Goal: Contribute content: Add original content to the website for others to see

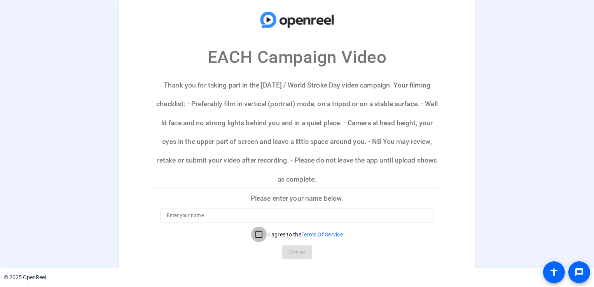
click at [256, 233] on input "I agree to the Terms Of Service" at bounding box center [259, 234] width 16 height 16
checkbox input "true"
click at [217, 216] on input at bounding box center [297, 214] width 260 height 9
type input "61318454"
click at [293, 250] on span "Continue" at bounding box center [297, 252] width 17 height 12
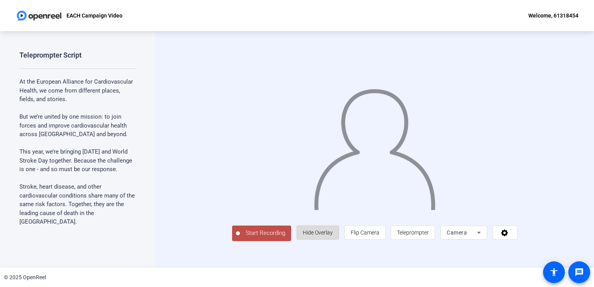
click at [333, 236] on span "Hide Overlay" at bounding box center [318, 233] width 30 height 6
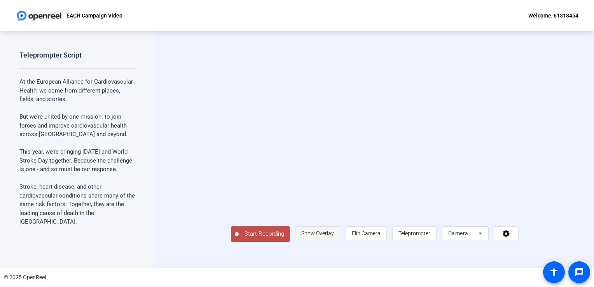
click at [334, 237] on span "Show Overlay" at bounding box center [317, 233] width 33 height 6
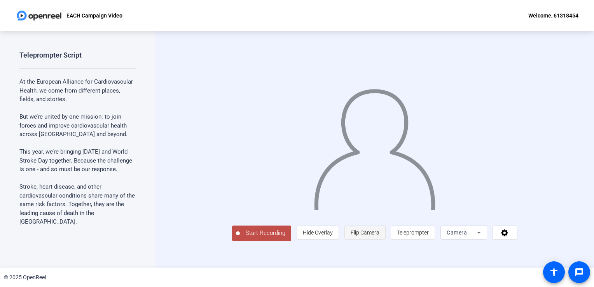
click at [380, 236] on span "Flip Camera" at bounding box center [365, 233] width 29 height 6
click at [429, 236] on span "Teleprompter" at bounding box center [413, 233] width 32 height 6
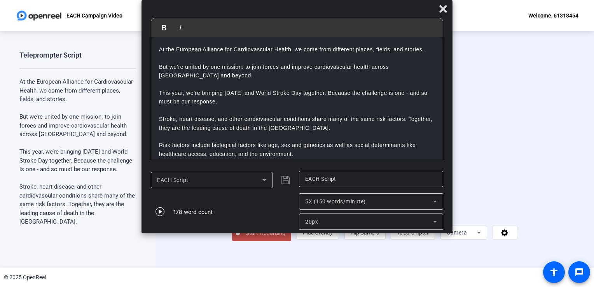
click at [481, 234] on icon at bounding box center [479, 233] width 4 height 2
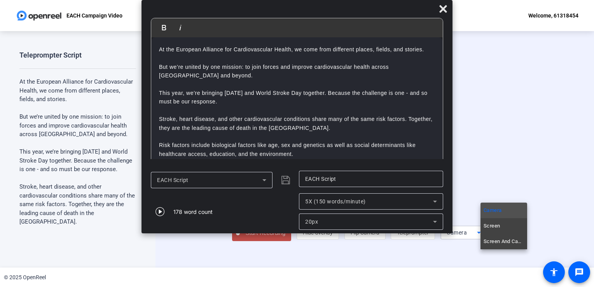
click at [158, 211] on div at bounding box center [297, 143] width 594 height 287
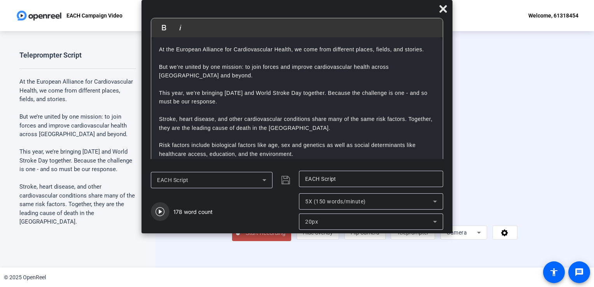
click at [158, 211] on icon "button" at bounding box center [160, 211] width 9 height 9
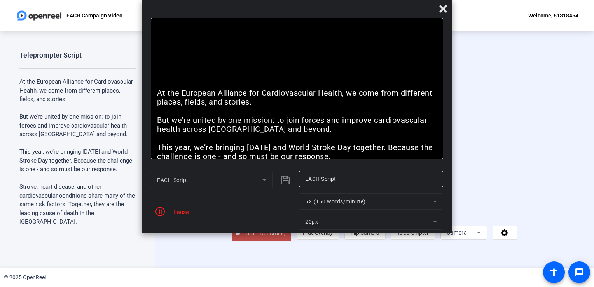
click at [434, 201] on mat-form-field "5X (150 words/minute)" at bounding box center [371, 201] width 144 height 16
click at [179, 216] on div "Pause" at bounding box center [223, 211] width 144 height 37
click at [161, 212] on icon "button" at bounding box center [160, 211] width 9 height 9
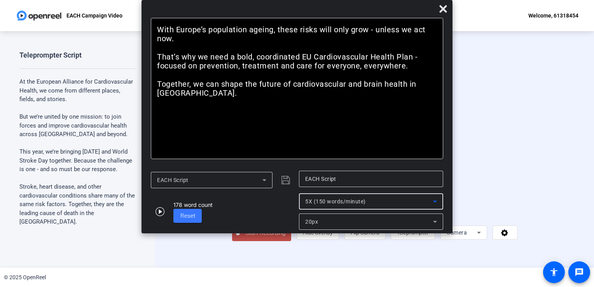
click at [434, 200] on icon at bounding box center [435, 201] width 9 height 9
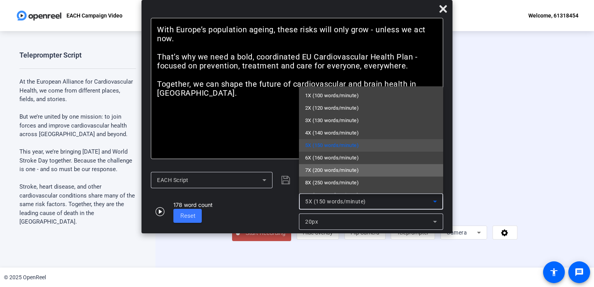
click at [387, 168] on mat-option "7X (200 words/minute)" at bounding box center [371, 170] width 144 height 12
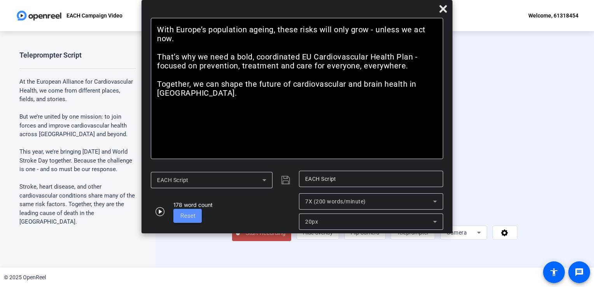
click at [192, 217] on span "Reset" at bounding box center [187, 215] width 15 height 7
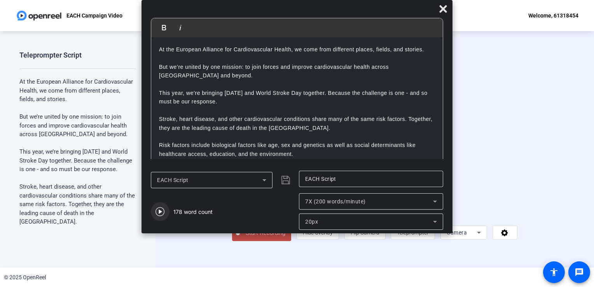
click at [161, 214] on icon "button" at bounding box center [160, 211] width 9 height 9
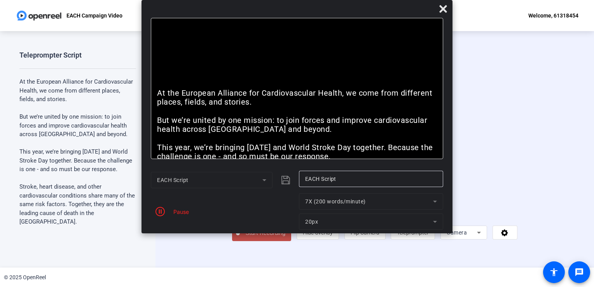
click at [435, 201] on mat-form-field "7X (200 words/minute)" at bounding box center [371, 201] width 144 height 16
click at [165, 211] on icon "button" at bounding box center [160, 211] width 9 height 9
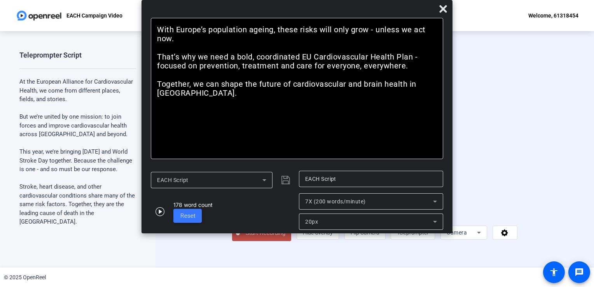
click at [440, 201] on div "7X (200 words/minute)" at bounding box center [371, 201] width 144 height 16
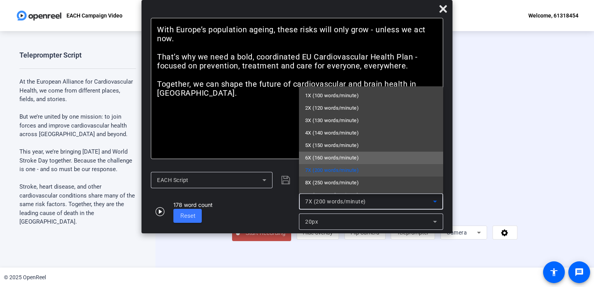
click at [410, 160] on mat-option "6X (160 words/minute)" at bounding box center [371, 158] width 144 height 12
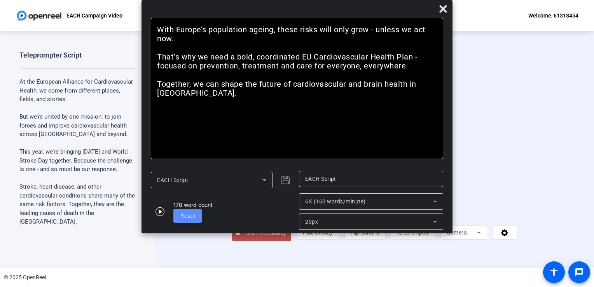
click at [191, 217] on span "Reset" at bounding box center [187, 215] width 15 height 7
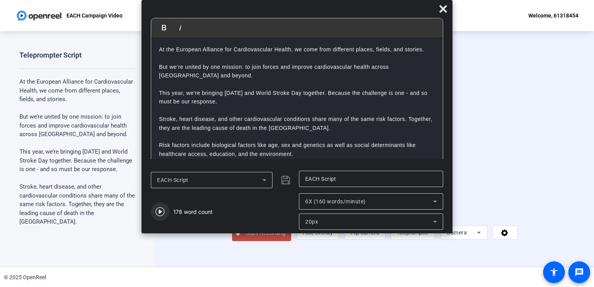
click at [161, 212] on icon "button" at bounding box center [160, 211] width 9 height 9
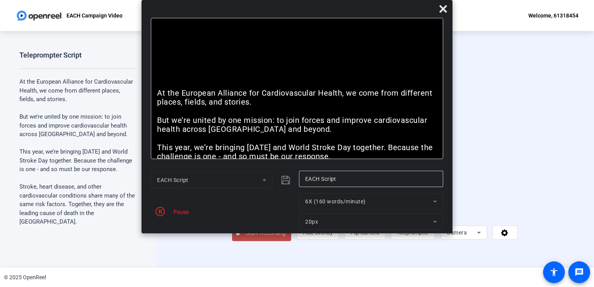
click at [161, 212] on icon "button" at bounding box center [160, 211] width 9 height 9
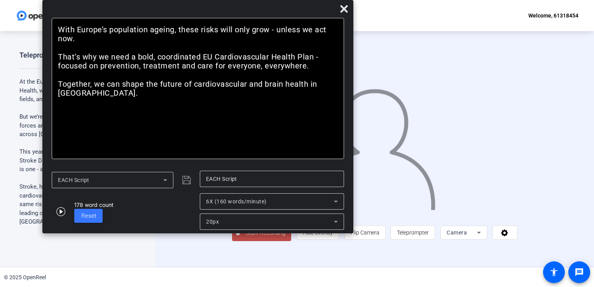
drag, startPoint x: 342, startPoint y: 10, endPoint x: 242, endPoint y: 3, distance: 99.4
click at [242, 3] on div "Bold Italic At the European Alliance for Cardiovascular Health, we come from di…" at bounding box center [197, 116] width 311 height 233
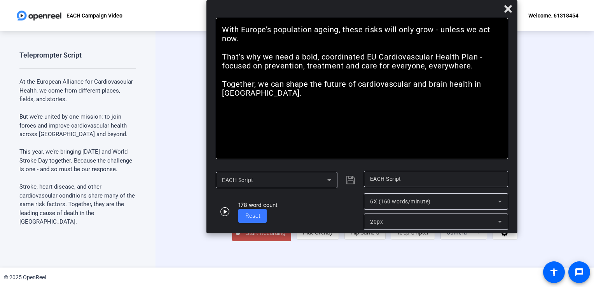
drag, startPoint x: 229, startPoint y: 7, endPoint x: 393, endPoint y: -11, distance: 165.1
click at [393, 0] on html "Accessibility Screen-Reader Guide, Feedback, and Issue Reporting | New window E…" at bounding box center [297, 143] width 594 height 287
click at [240, 238] on span "Start Recording" at bounding box center [265, 233] width 51 height 9
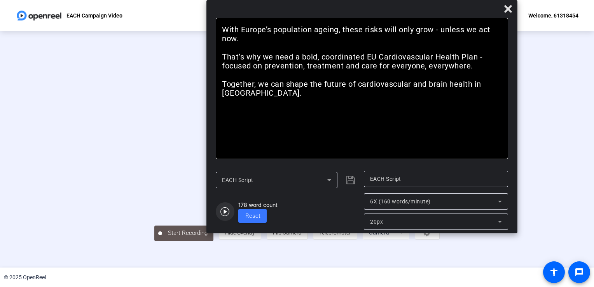
click at [226, 210] on icon "button" at bounding box center [225, 211] width 9 height 9
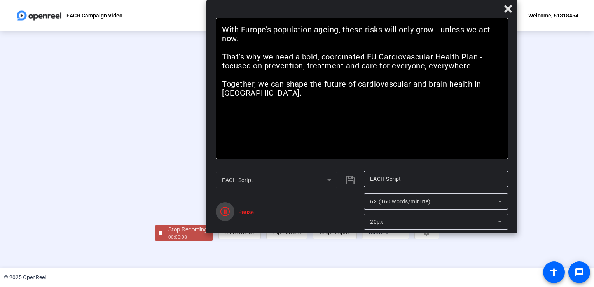
click at [226, 210] on icon "button" at bounding box center [225, 211] width 9 height 9
click at [246, 216] on span "Reset" at bounding box center [252, 215] width 15 height 7
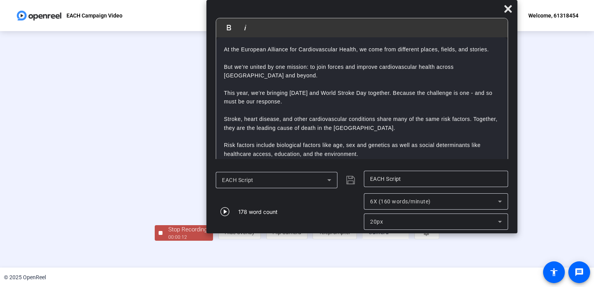
scroll to position [22, 0]
click at [168, 241] on div "00:00:14" at bounding box center [187, 237] width 39 height 7
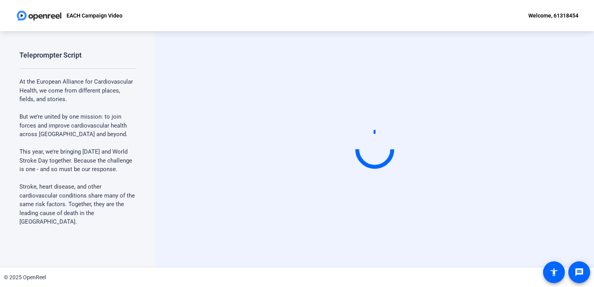
click at [523, 262] on div "Start Recording" at bounding box center [375, 149] width 439 height 237
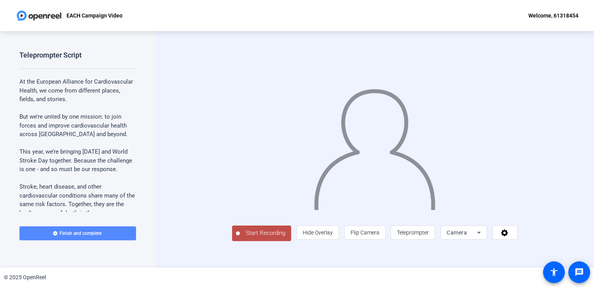
click at [62, 235] on span "Finish and complete" at bounding box center [81, 233] width 42 height 6
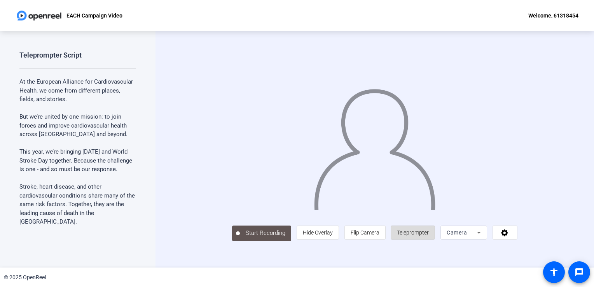
click at [429, 236] on span "Teleprompter" at bounding box center [413, 233] width 32 height 6
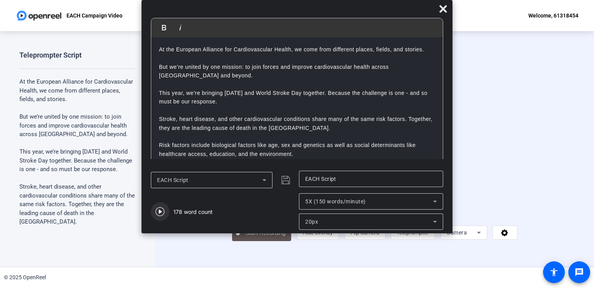
click at [159, 212] on icon "button" at bounding box center [160, 211] width 9 height 9
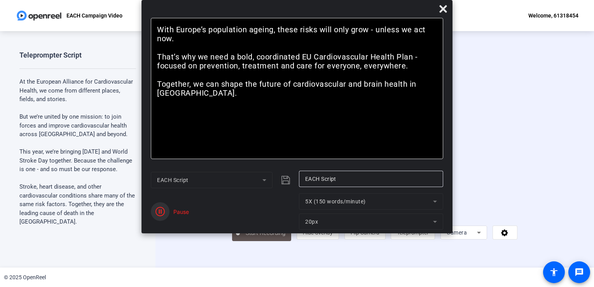
click at [159, 212] on icon "button" at bounding box center [160, 211] width 9 height 9
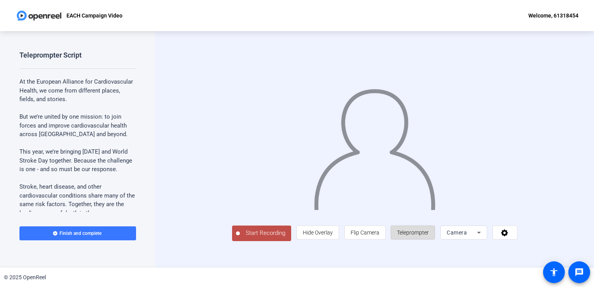
click at [429, 236] on span "Teleprompter" at bounding box center [413, 233] width 32 height 6
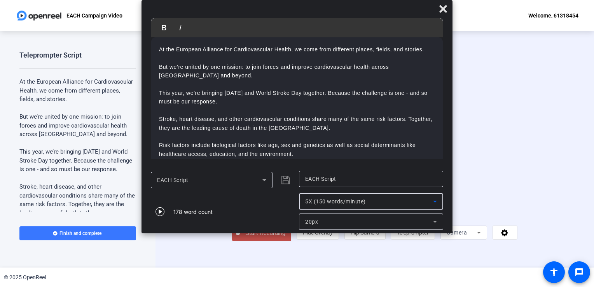
click at [434, 203] on icon at bounding box center [435, 201] width 9 height 9
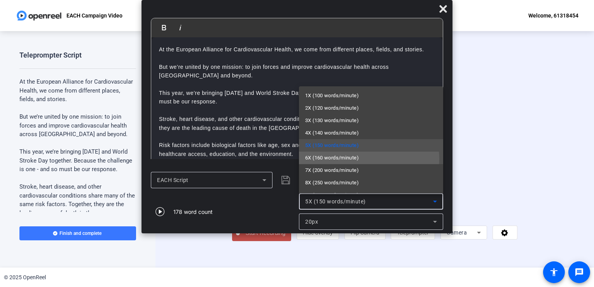
click at [364, 159] on mat-option "6X (160 words/minute)" at bounding box center [371, 158] width 144 height 12
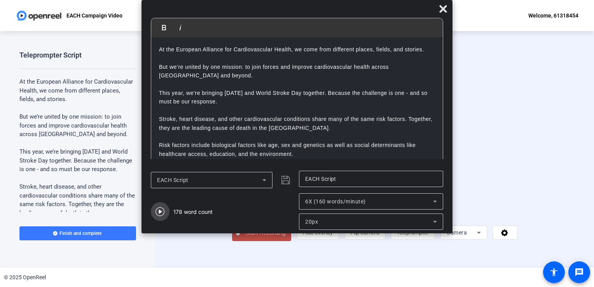
click at [159, 210] on icon "button" at bounding box center [160, 211] width 9 height 9
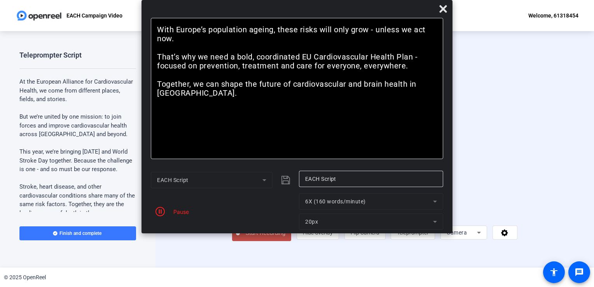
click at [240, 238] on span "Start Recording" at bounding box center [265, 233] width 51 height 9
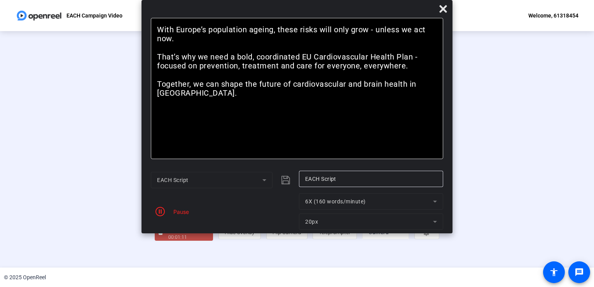
click at [184, 211] on div "Pause" at bounding box center [179, 212] width 19 height 8
click at [168, 234] on div "Stop Recording" at bounding box center [187, 229] width 39 height 9
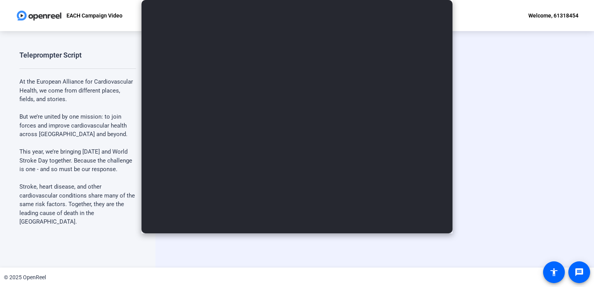
scroll to position [0, 0]
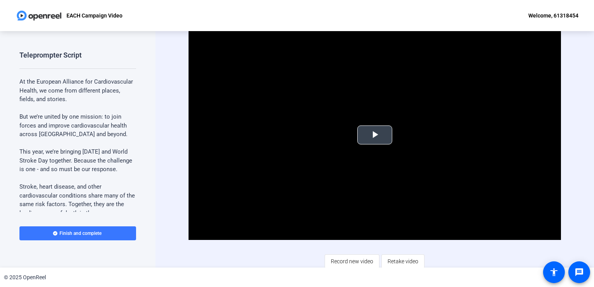
click at [375, 135] on span "Video Player" at bounding box center [375, 135] width 0 height 0
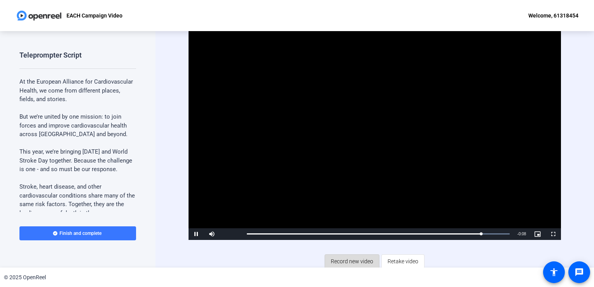
click at [368, 261] on span "Record new video" at bounding box center [352, 261] width 42 height 15
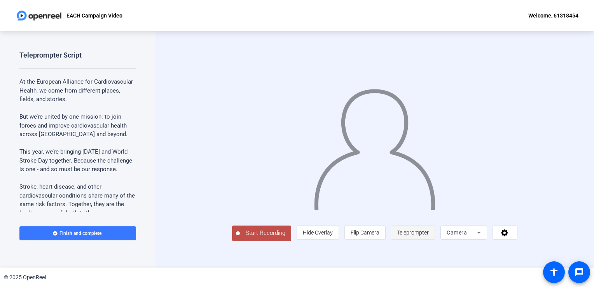
click at [429, 236] on span "Teleprompter" at bounding box center [413, 233] width 32 height 6
click at [429, 240] on span "Teleprompter" at bounding box center [413, 232] width 32 height 15
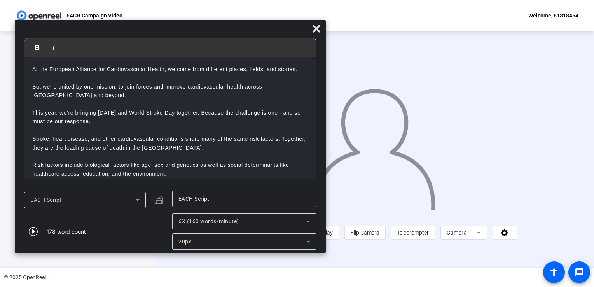
drag, startPoint x: 405, startPoint y: 4, endPoint x: 279, endPoint y: 24, distance: 128.4
click at [279, 24] on div at bounding box center [170, 31] width 311 height 14
click at [317, 28] on icon at bounding box center [316, 28] width 7 height 7
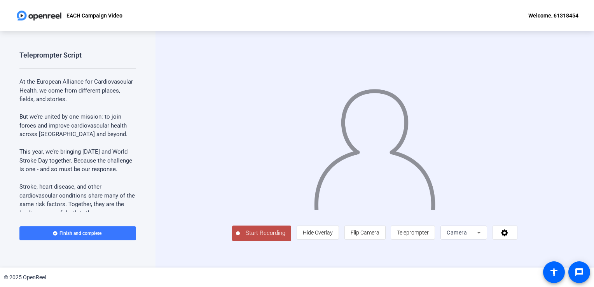
click at [429, 236] on span "Teleprompter" at bounding box center [413, 233] width 32 height 6
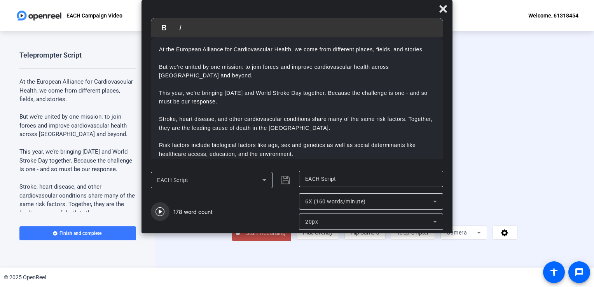
click at [156, 213] on icon "button" at bounding box center [160, 211] width 9 height 9
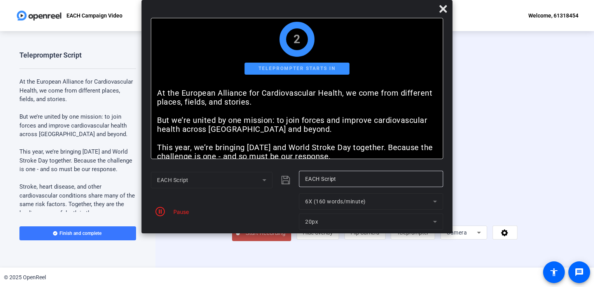
click at [240, 238] on span "Start Recording" at bounding box center [265, 233] width 51 height 9
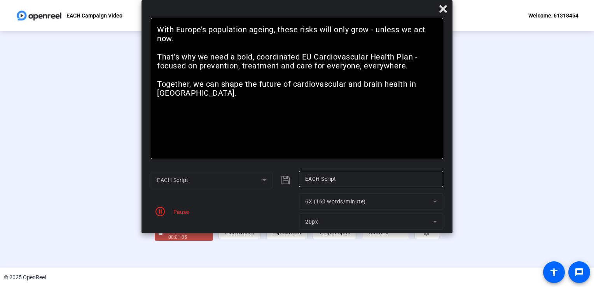
click at [179, 210] on div "Pause" at bounding box center [179, 212] width 19 height 8
click at [168, 234] on div "Stop Recording" at bounding box center [187, 229] width 39 height 9
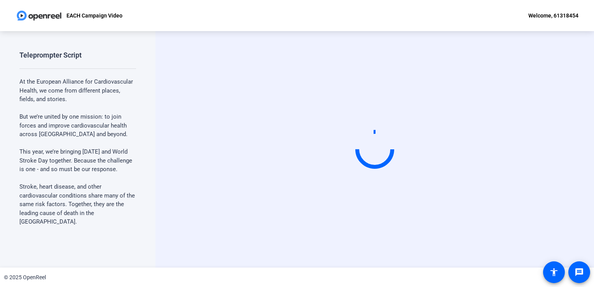
scroll to position [0, 0]
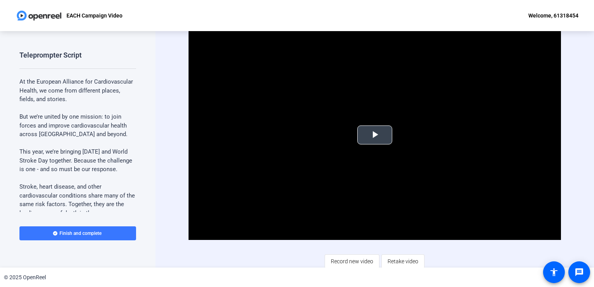
click at [375, 135] on span "Video Player" at bounding box center [375, 135] width 0 height 0
click at [355, 261] on span "Record new video" at bounding box center [352, 261] width 42 height 15
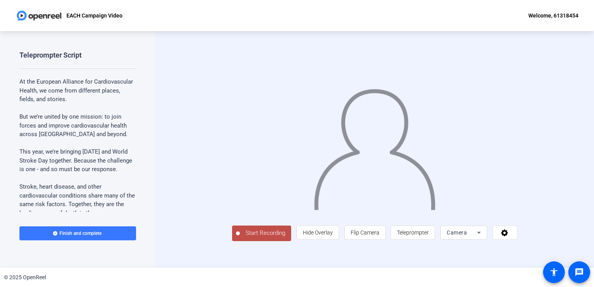
click at [429, 240] on span "Teleprompter" at bounding box center [413, 232] width 32 height 15
click at [429, 236] on span "Teleprompter" at bounding box center [413, 233] width 32 height 6
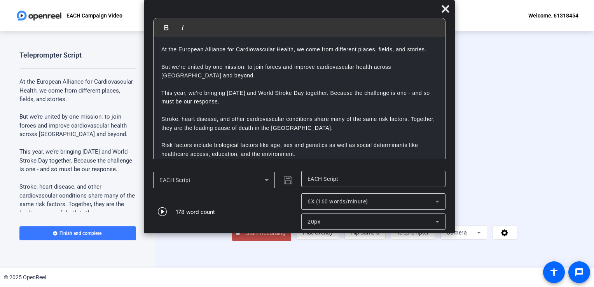
drag, startPoint x: 307, startPoint y: 11, endPoint x: 309, endPoint y: -24, distance: 34.7
click at [309, 0] on html "Accessibility Screen-Reader Guide, Feedback, and Issue Reporting | New window E…" at bounding box center [297, 143] width 594 height 287
drag, startPoint x: 295, startPoint y: 25, endPoint x: 298, endPoint y: -10, distance: 35.5
click at [298, 0] on html "Accessibility Screen-Reader Guide, Feedback, and Issue Reporting | New window E…" at bounding box center [297, 143] width 594 height 287
click at [240, 238] on span "Start Recording" at bounding box center [265, 233] width 51 height 9
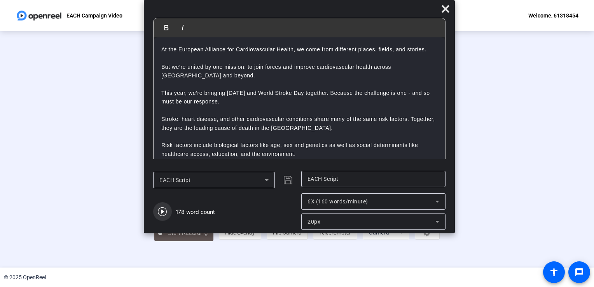
click at [162, 210] on icon "button" at bounding box center [162, 211] width 9 height 9
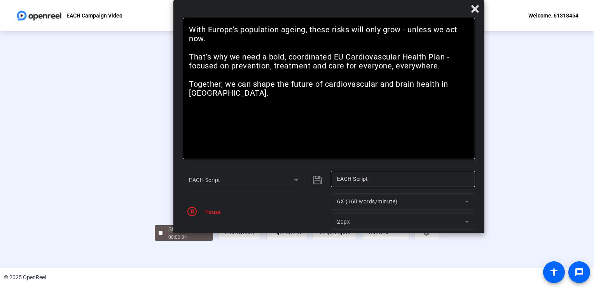
drag, startPoint x: 319, startPoint y: 11, endPoint x: 349, endPoint y: -26, distance: 47.0
click at [349, 0] on html "Accessibility Screen-Reader Guide, Feedback, and Issue Reporting | New window E…" at bounding box center [297, 143] width 594 height 287
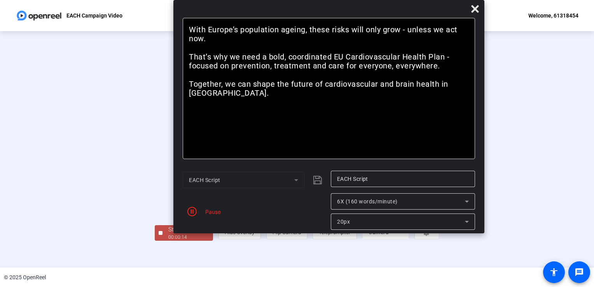
click at [193, 212] on icon "button" at bounding box center [191, 211] width 9 height 9
click at [168, 234] on div "Stop Recording" at bounding box center [187, 229] width 39 height 9
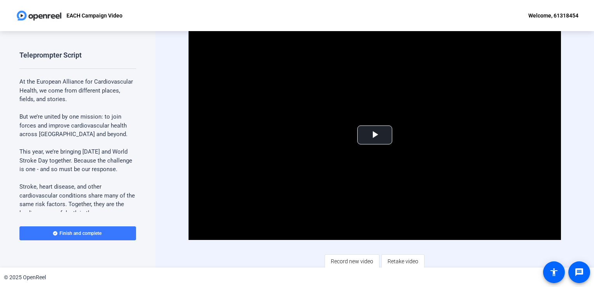
click at [350, 264] on span "Record new video" at bounding box center [352, 261] width 42 height 15
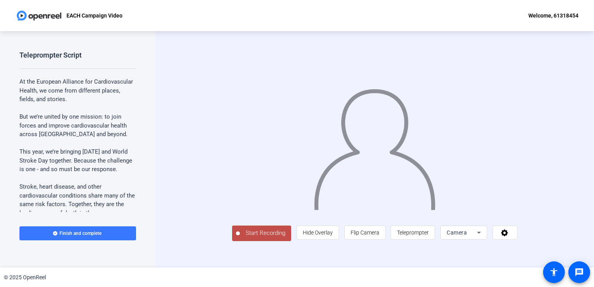
drag, startPoint x: 350, startPoint y: 264, endPoint x: 359, endPoint y: 237, distance: 28.5
click at [359, 237] on div "Start Recording person Hide Overlay flip Flip Camera article Teleprompter Camera" at bounding box center [375, 149] width 286 height 183
click at [429, 236] on span "Teleprompter" at bounding box center [413, 233] width 32 height 6
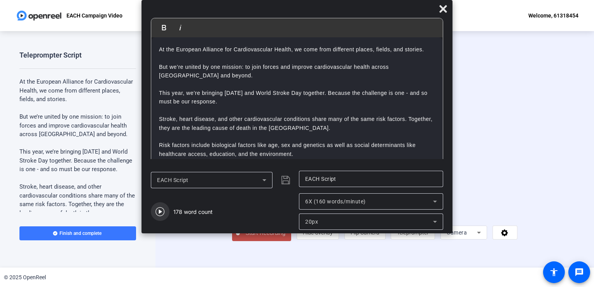
click at [159, 211] on icon "button" at bounding box center [160, 211] width 9 height 9
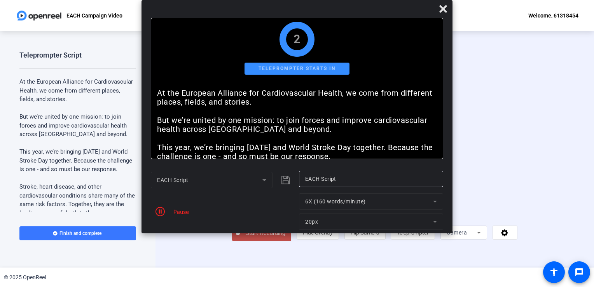
click at [240, 238] on span "Start Recording" at bounding box center [265, 233] width 51 height 9
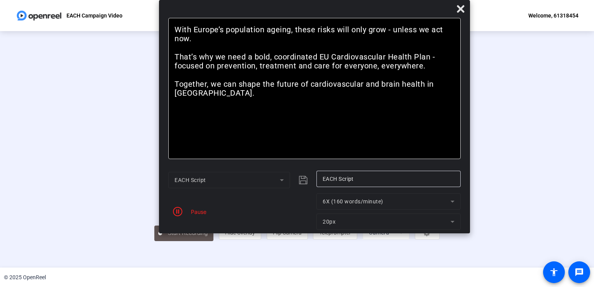
drag, startPoint x: 345, startPoint y: 11, endPoint x: 363, endPoint y: -18, distance: 33.4
click at [363, 0] on html "Accessibility Screen-Reader Guide, Feedback, and Issue Reporting | New window E…" at bounding box center [297, 143] width 594 height 287
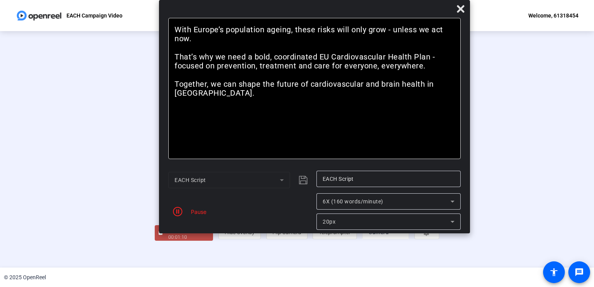
click at [188, 213] on div "Pause" at bounding box center [196, 212] width 19 height 8
click at [168, 234] on div "Stop Recording" at bounding box center [187, 229] width 39 height 9
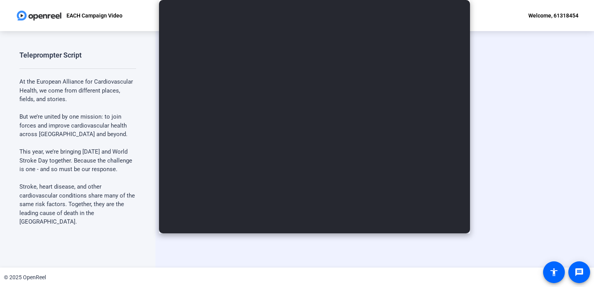
scroll to position [0, 0]
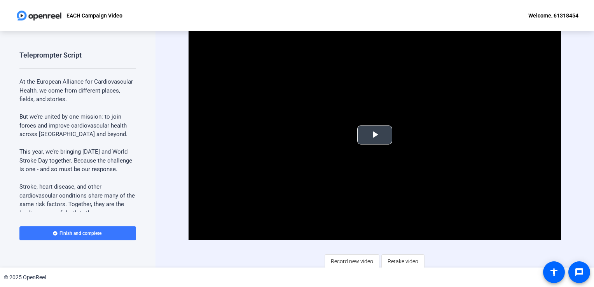
click at [375, 135] on span "Video Player" at bounding box center [375, 135] width 0 height 0
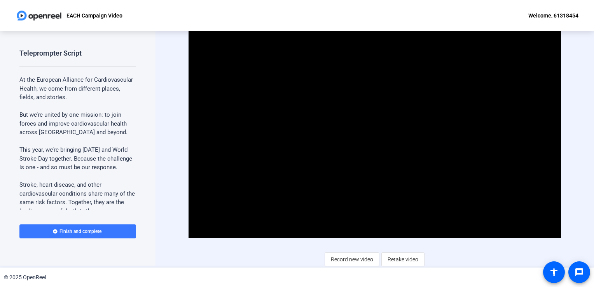
click at [412, 263] on span "Retake video" at bounding box center [403, 259] width 31 height 15
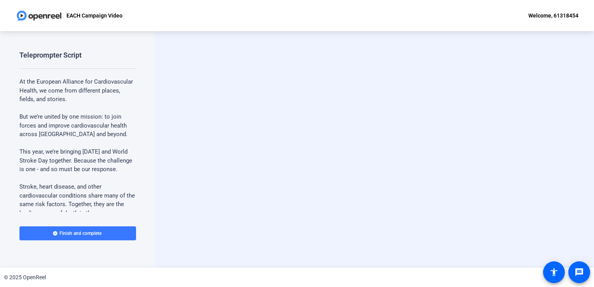
scroll to position [0, 0]
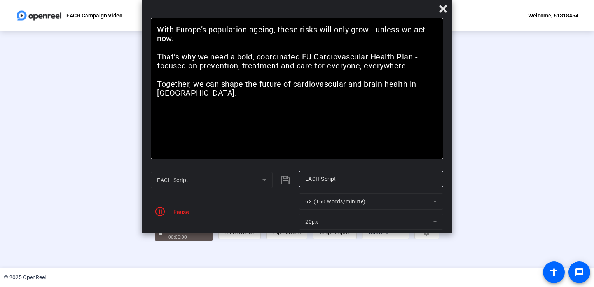
click at [185, 214] on div "Pause" at bounding box center [179, 212] width 19 height 8
click at [168, 241] on div "00:00:08" at bounding box center [187, 237] width 39 height 7
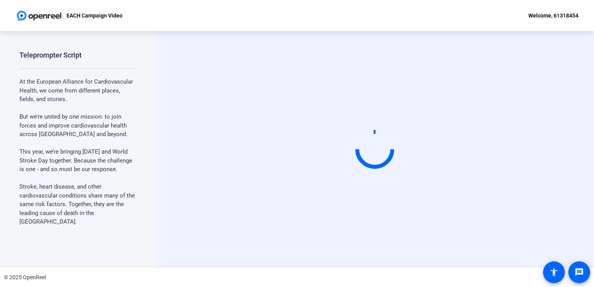
scroll to position [0, 0]
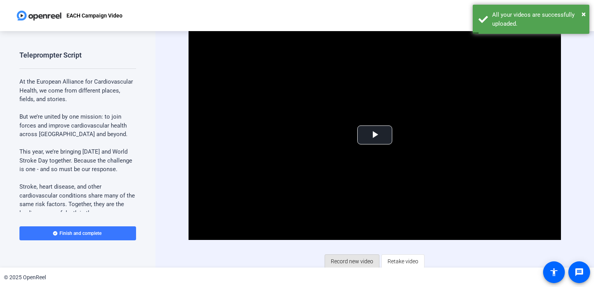
click at [353, 261] on span "Record new video" at bounding box center [352, 261] width 42 height 15
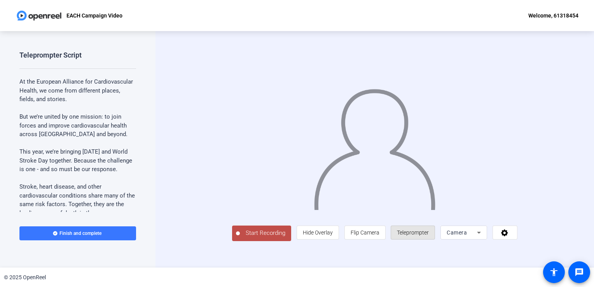
click at [429, 240] on span "Teleprompter" at bounding box center [413, 232] width 32 height 15
click at [429, 236] on span "Teleprompter" at bounding box center [413, 233] width 32 height 6
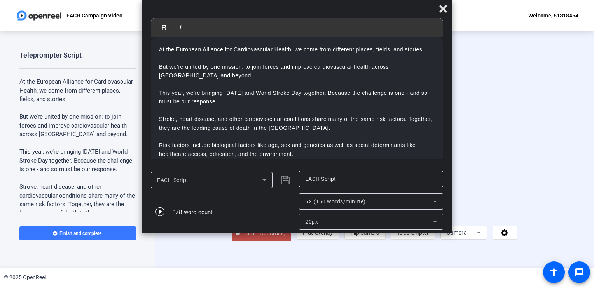
click at [156, 212] on icon "button" at bounding box center [160, 211] width 9 height 9
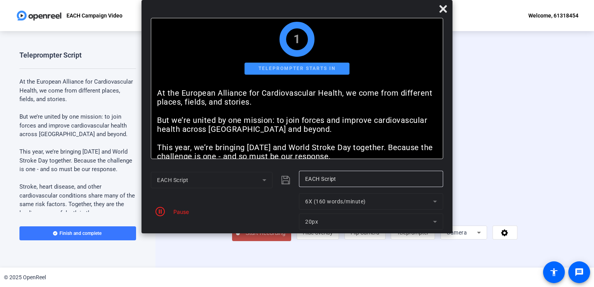
click at [232, 241] on button "Start Recording" at bounding box center [261, 234] width 59 height 16
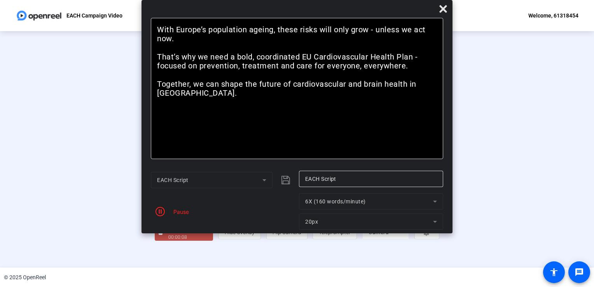
click at [182, 210] on div "Pause" at bounding box center [179, 212] width 19 height 8
click at [159, 212] on icon "button" at bounding box center [160, 211] width 9 height 9
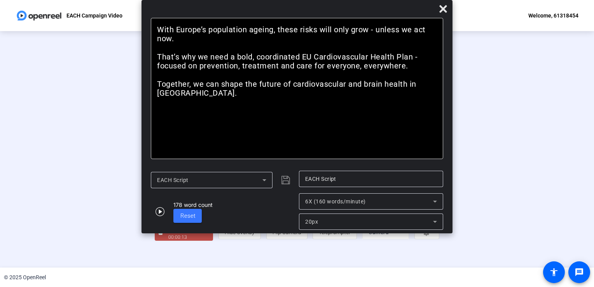
scroll to position [17, 0]
click at [168, 234] on div "Stop Recording" at bounding box center [187, 229] width 39 height 9
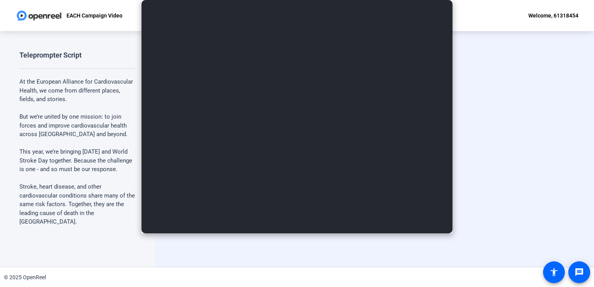
scroll to position [0, 0]
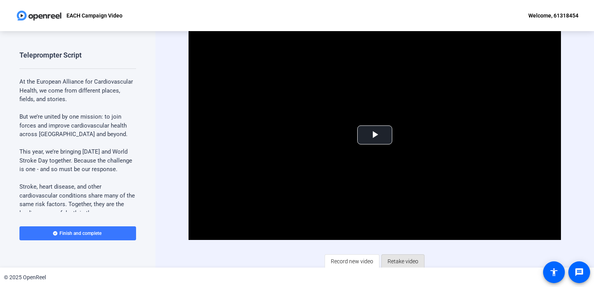
click at [408, 260] on span "Retake video" at bounding box center [403, 261] width 31 height 15
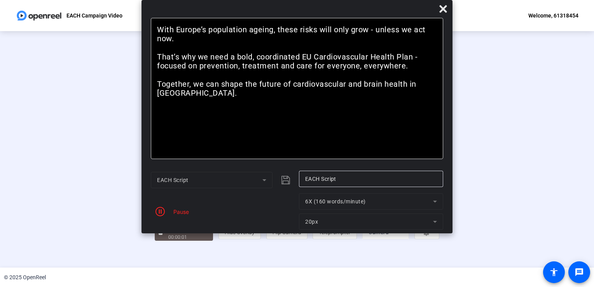
click at [177, 214] on div "Pause" at bounding box center [179, 212] width 19 height 8
click at [161, 214] on icon "button" at bounding box center [160, 211] width 9 height 9
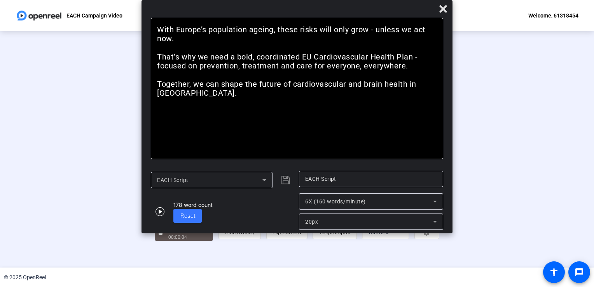
scroll to position [22, 0]
click at [168, 234] on div "Stop Recording" at bounding box center [187, 229] width 39 height 9
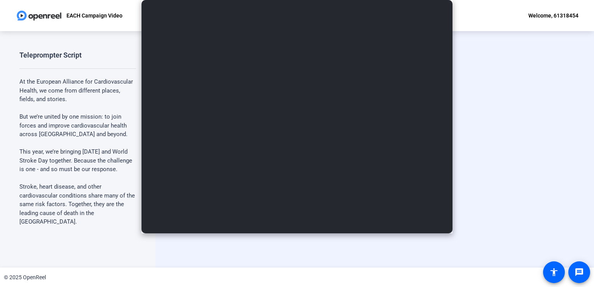
scroll to position [0, 0]
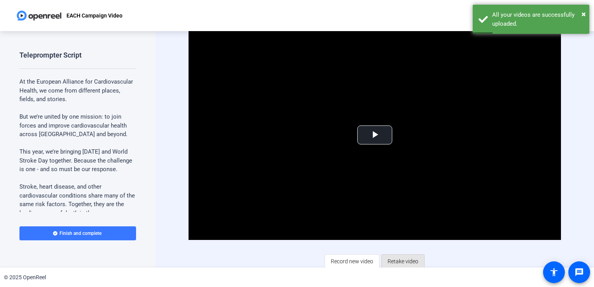
click at [409, 263] on span "Retake video" at bounding box center [403, 261] width 31 height 15
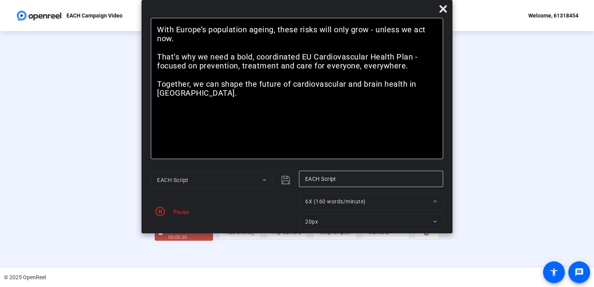
click at [156, 212] on icon "button" at bounding box center [160, 211] width 9 height 9
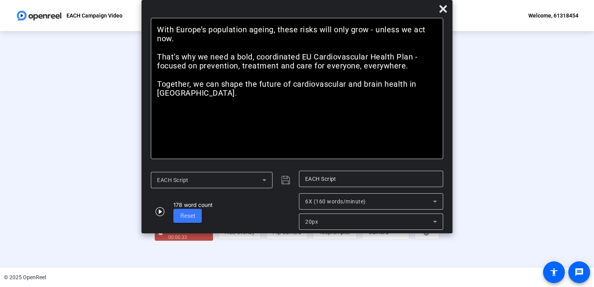
click at [168, 234] on div "Stop Recording" at bounding box center [187, 229] width 39 height 9
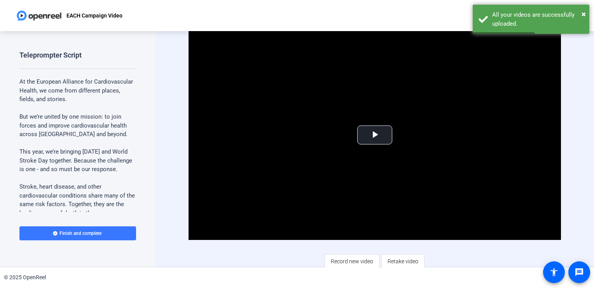
click at [401, 259] on span "Retake video" at bounding box center [403, 261] width 31 height 15
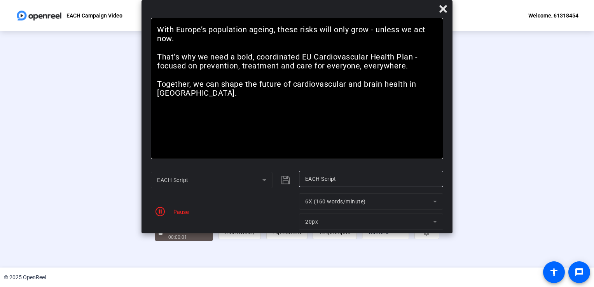
scroll to position [6, 0]
click at [168, 234] on div "Stop Recording" at bounding box center [187, 229] width 39 height 9
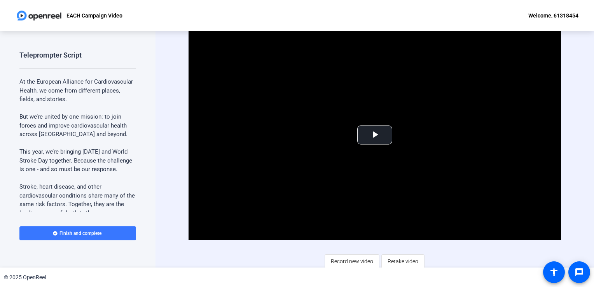
click at [393, 259] on span "Retake video" at bounding box center [403, 261] width 31 height 15
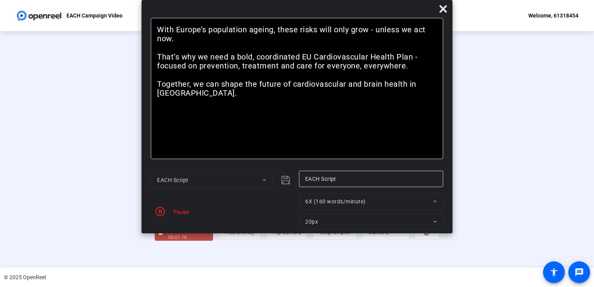
scroll to position [22, 0]
click at [163, 241] on span "Stop Recording 00:01:17" at bounding box center [188, 233] width 51 height 16
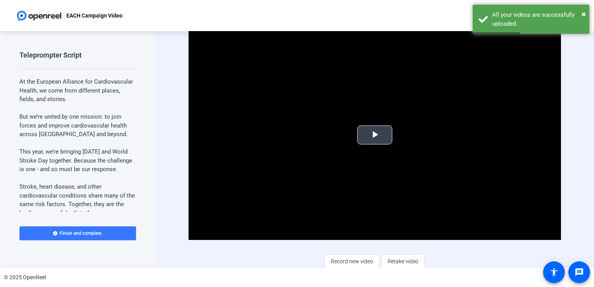
click at [375, 135] on span "Video Player" at bounding box center [375, 135] width 0 height 0
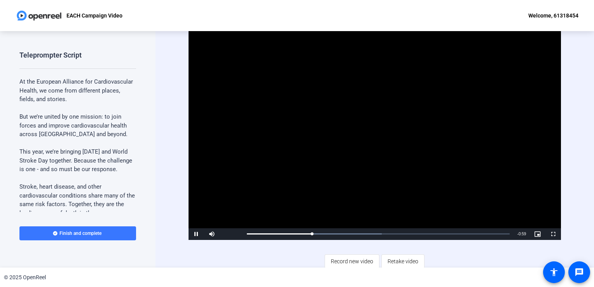
scroll to position [2, 0]
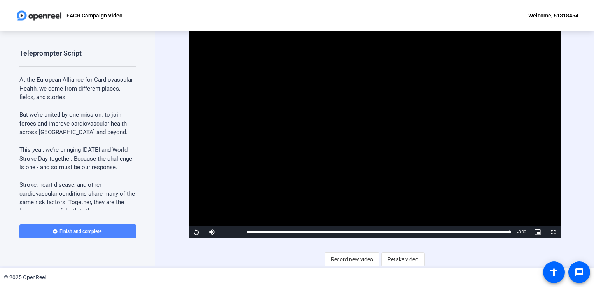
click at [88, 233] on span "Finish and complete" at bounding box center [81, 231] width 42 height 6
